Goal: Information Seeking & Learning: Learn about a topic

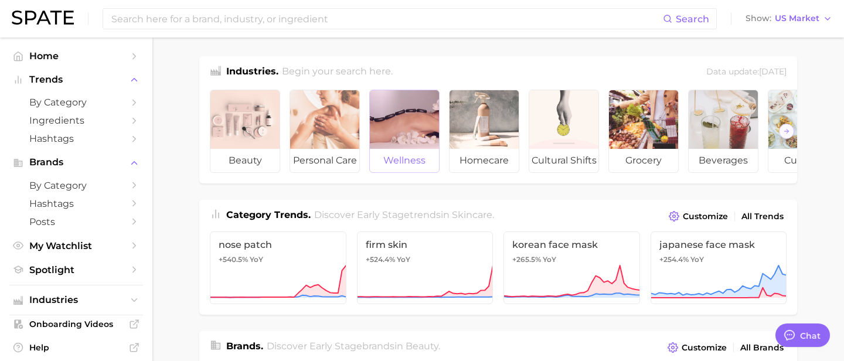
scroll to position [377, 0]
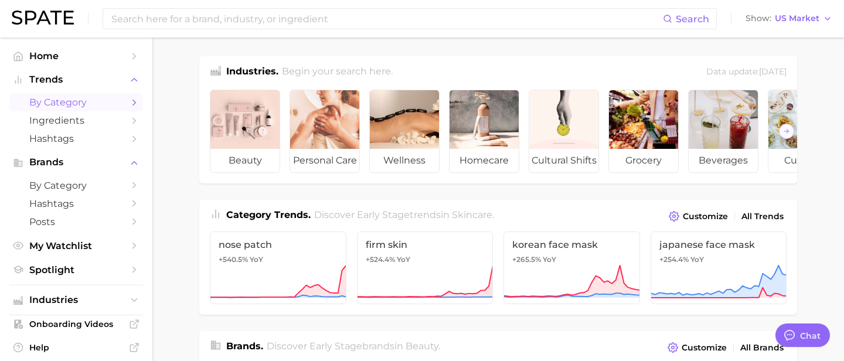
click at [100, 110] on link "by Category" at bounding box center [76, 102] width 134 height 18
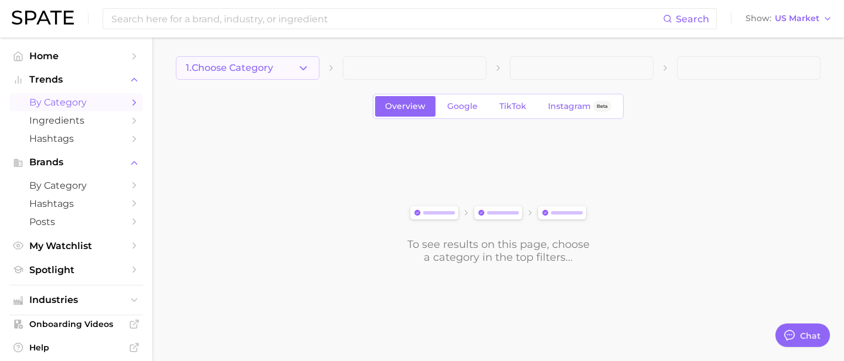
click at [292, 71] on button "1. Choose Category" at bounding box center [248, 67] width 144 height 23
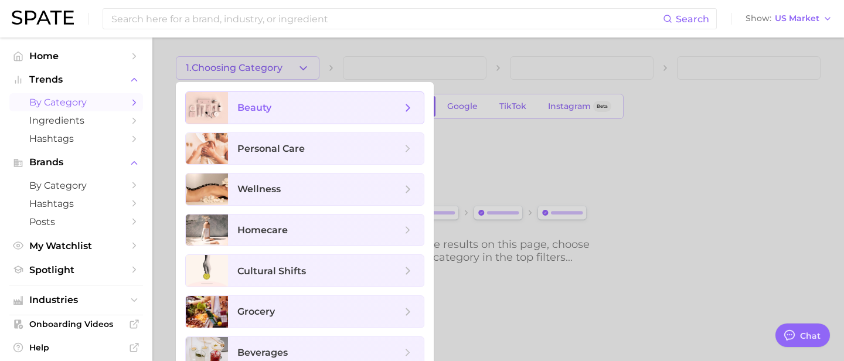
click at [289, 111] on span "beauty" at bounding box center [319, 107] width 164 height 13
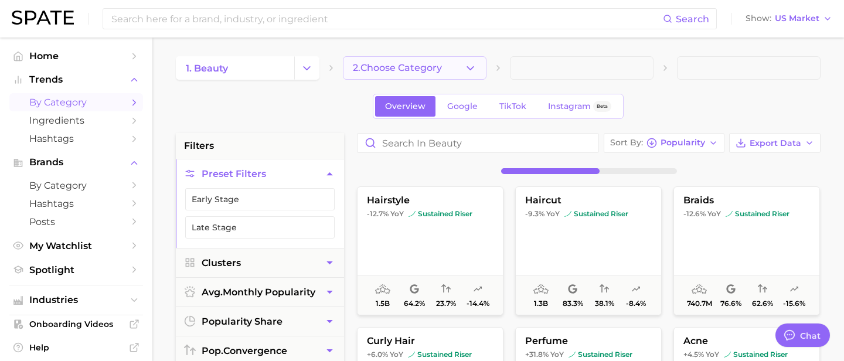
click at [461, 69] on button "2. Choose Category" at bounding box center [415, 67] width 144 height 23
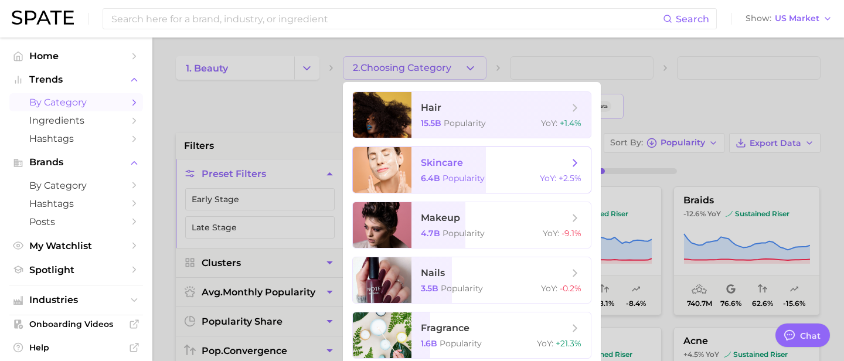
click at [445, 165] on span "skincare" at bounding box center [442, 162] width 42 height 11
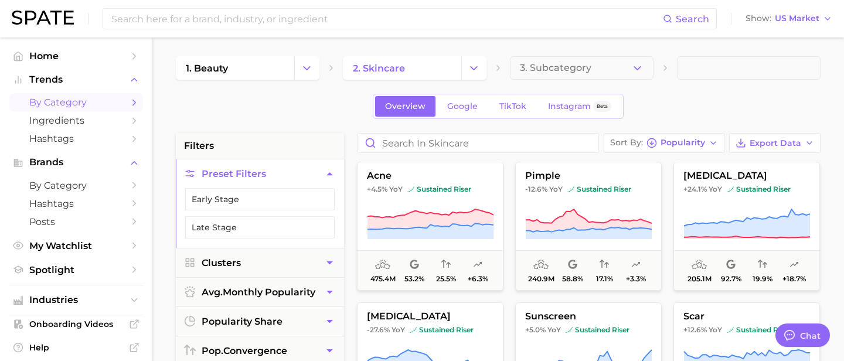
scroll to position [9, 0]
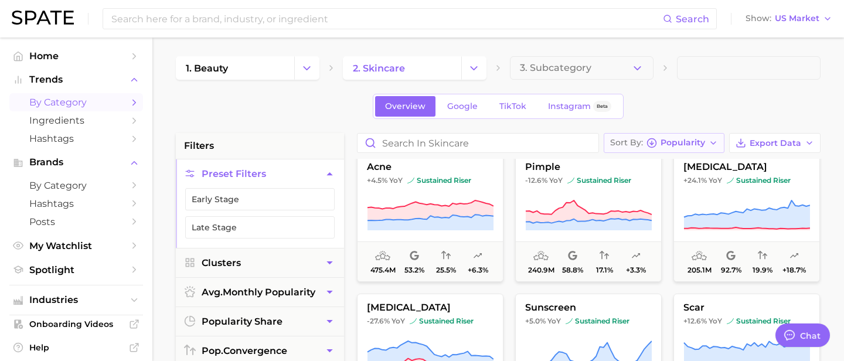
click at [677, 150] on button "Sort By Popularity" at bounding box center [664, 143] width 121 height 20
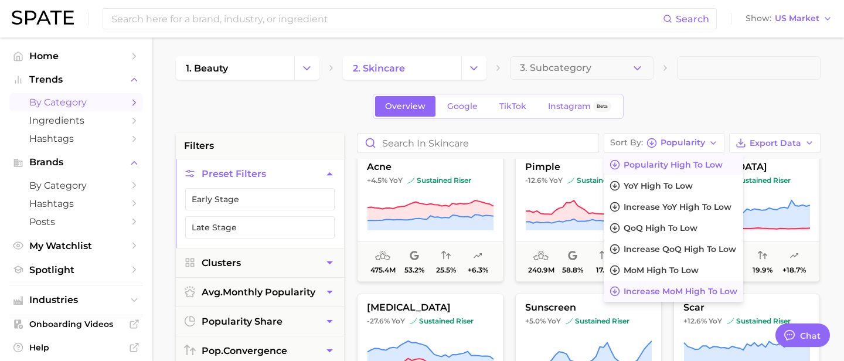
click at [675, 292] on span "Increase MoM high to low" at bounding box center [681, 292] width 114 height 10
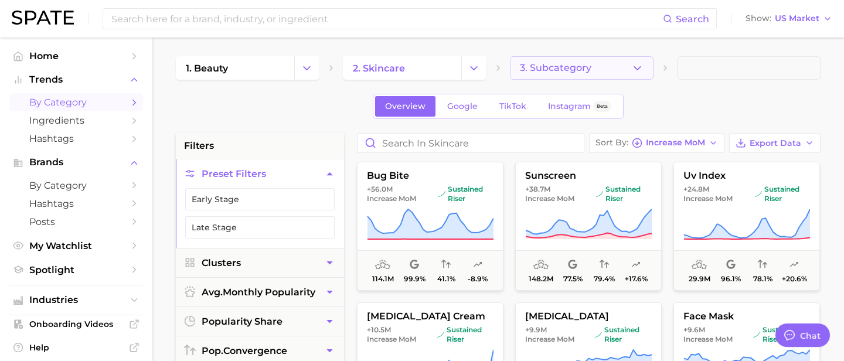
click at [634, 67] on icon "button" at bounding box center [637, 68] width 12 height 12
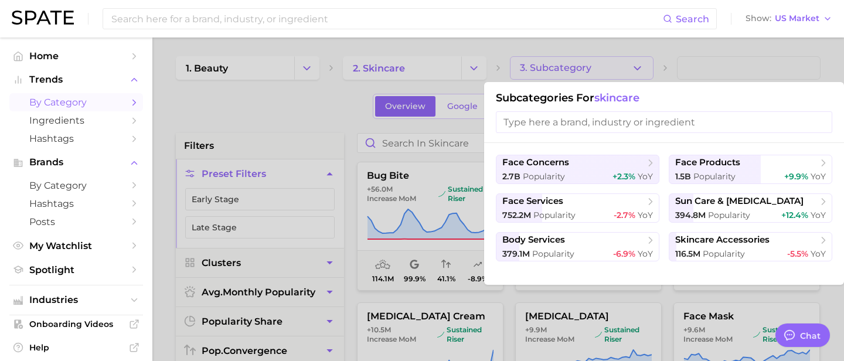
click at [637, 64] on div at bounding box center [422, 180] width 844 height 361
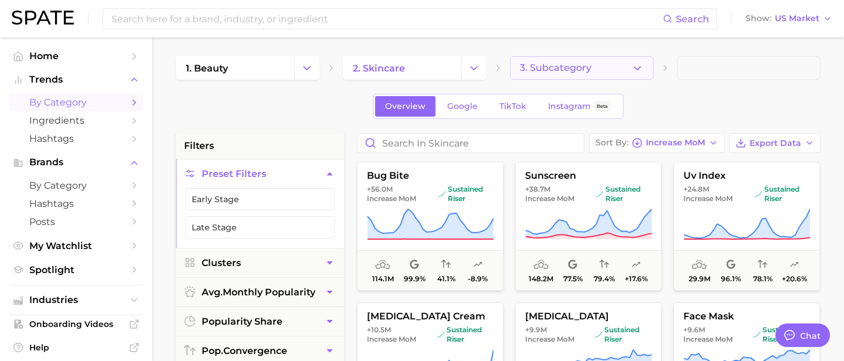
click at [613, 69] on button "3. Subcategory" at bounding box center [582, 67] width 144 height 23
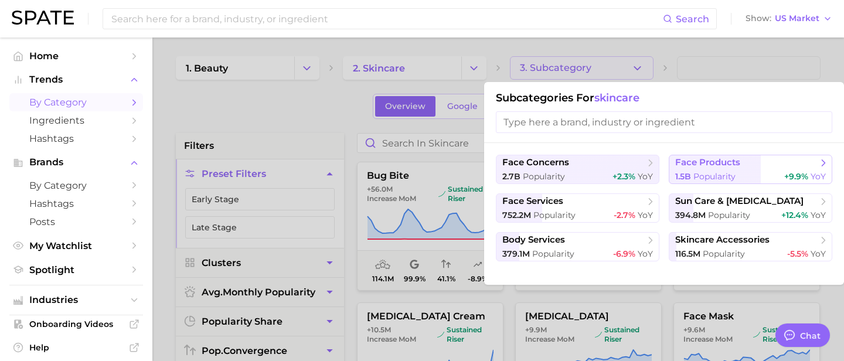
click at [777, 172] on div "1.5b Popularity +9.9% YoY" at bounding box center [750, 176] width 151 height 11
